Goal: Task Accomplishment & Management: Complete application form

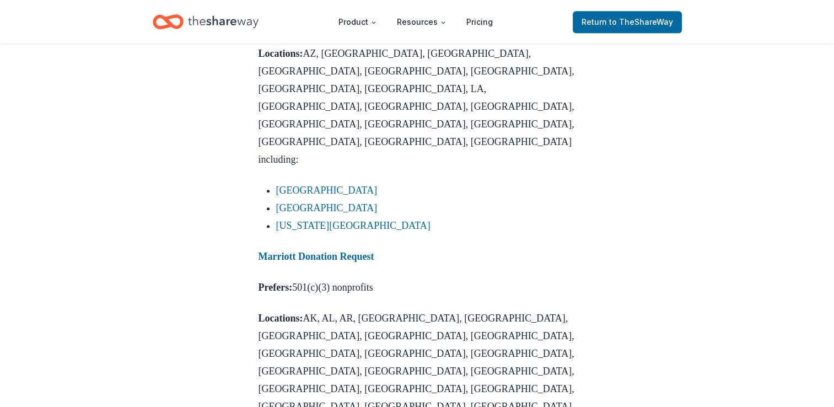
scroll to position [920, 0]
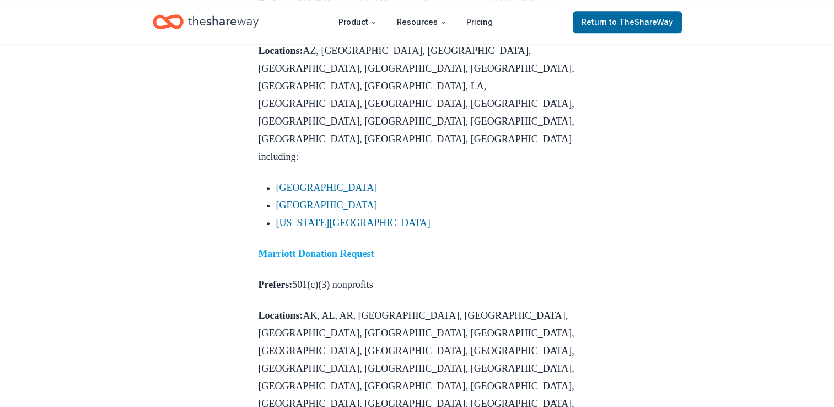
click at [360, 248] on strong "Marriott Donation Request" at bounding box center [317, 253] width 116 height 11
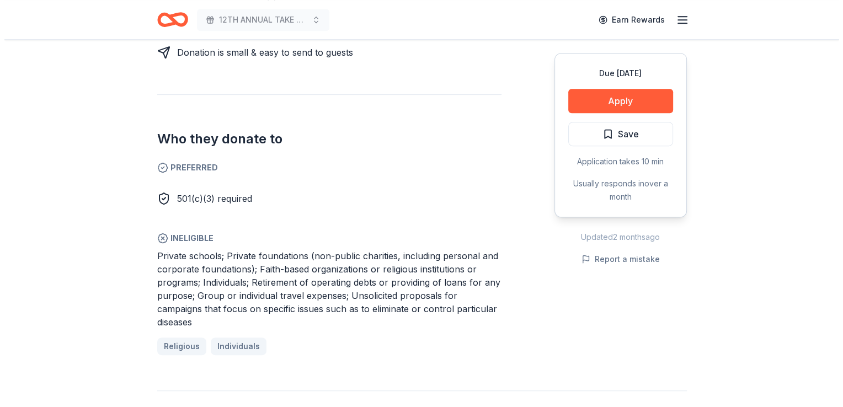
scroll to position [567, 0]
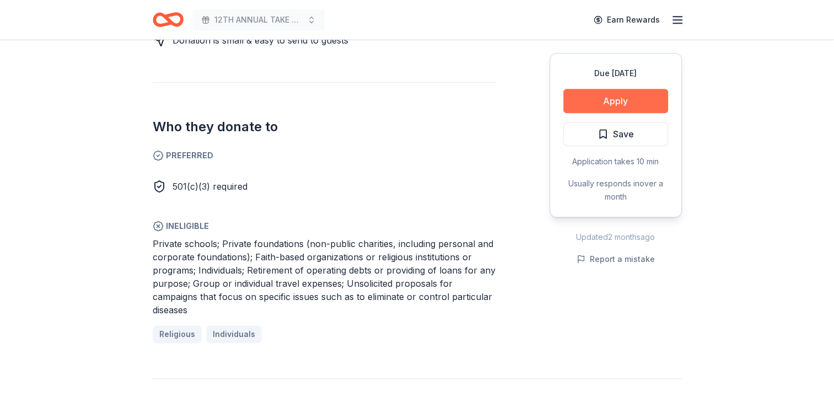
click at [614, 98] on button "Apply" at bounding box center [616, 101] width 105 height 24
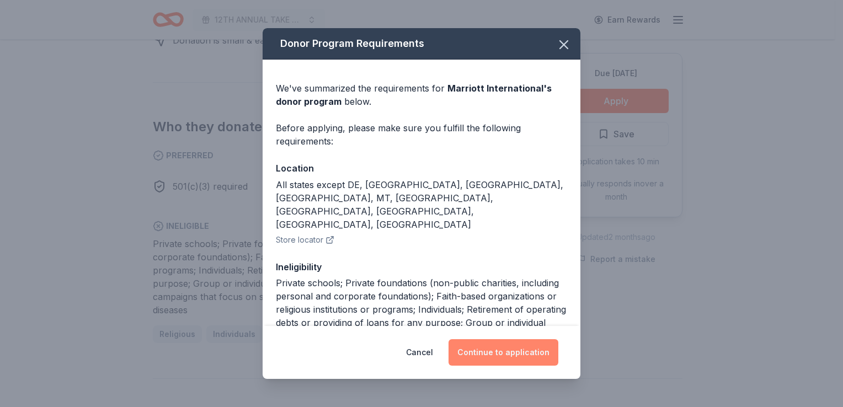
click at [516, 354] on button "Continue to application" at bounding box center [503, 352] width 110 height 26
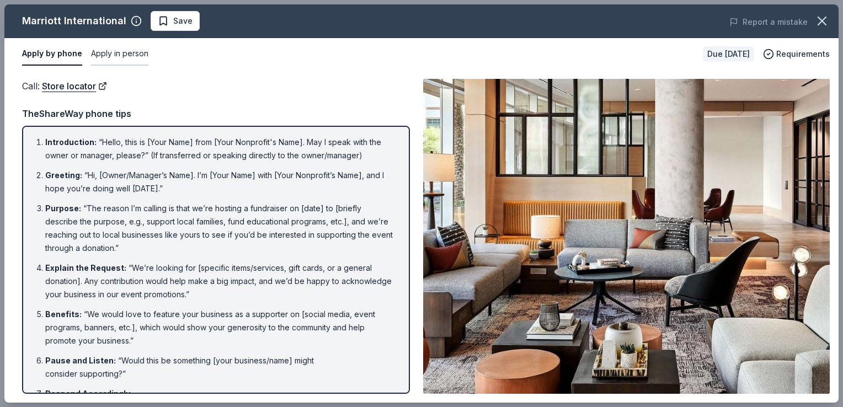
click at [124, 55] on button "Apply in person" at bounding box center [119, 53] width 57 height 23
